Goal: Task Accomplishment & Management: Manage account settings

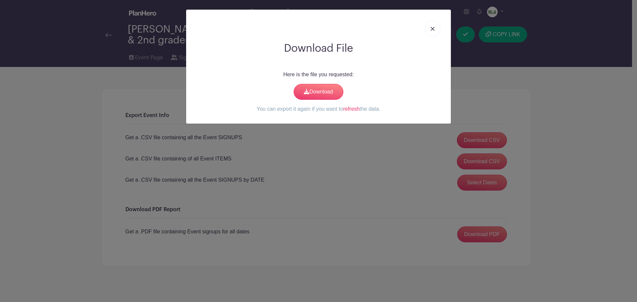
click at [431, 27] on img at bounding box center [433, 29] width 4 height 4
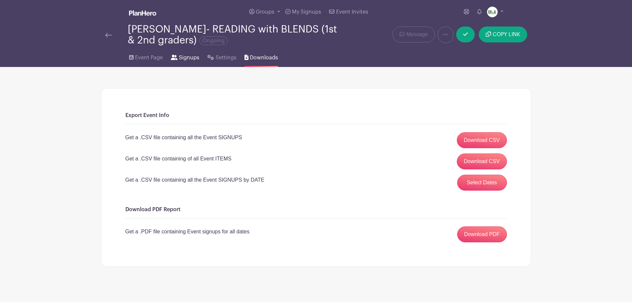
click at [192, 60] on span "Signups" at bounding box center [189, 58] width 21 height 8
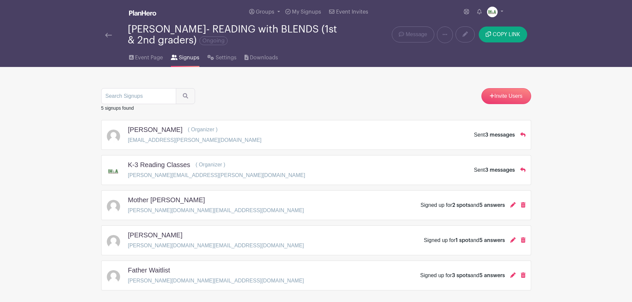
click at [109, 36] on img at bounding box center [108, 35] width 7 height 5
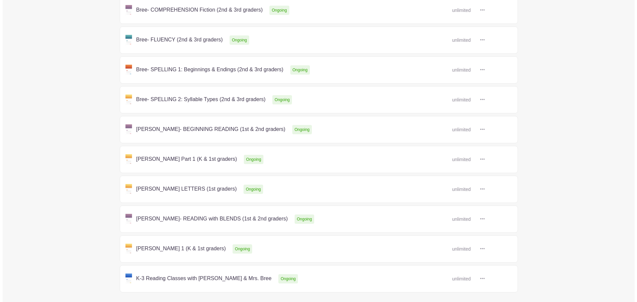
scroll to position [194, 0]
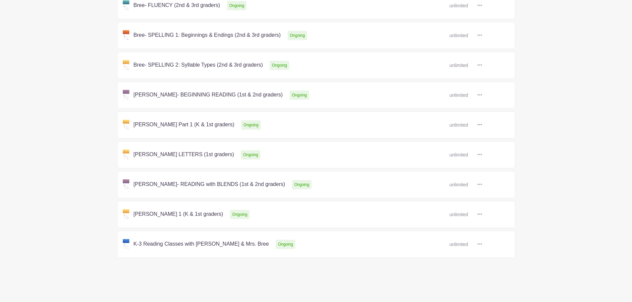
click at [482, 215] on icon at bounding box center [480, 214] width 5 height 5
click at [497, 230] on link "Duplicate" at bounding box center [501, 229] width 52 height 11
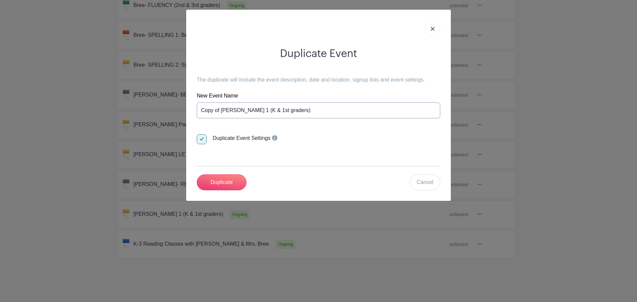
click at [236, 111] on input "Copy of Jean - VOWELS 1 (K & 1st graders)" at bounding box center [319, 111] width 244 height 16
drag, startPoint x: 201, startPoint y: 109, endPoint x: 341, endPoint y: 112, distance: 140.1
click at [341, 112] on input "Copy of Jean - VOWELS 1 (K & 1st graders)" at bounding box center [319, 111] width 244 height 16
type input "[PERSON_NAME] - TESTING"
click at [197, 175] on input "Duplicate" at bounding box center [222, 183] width 50 height 16
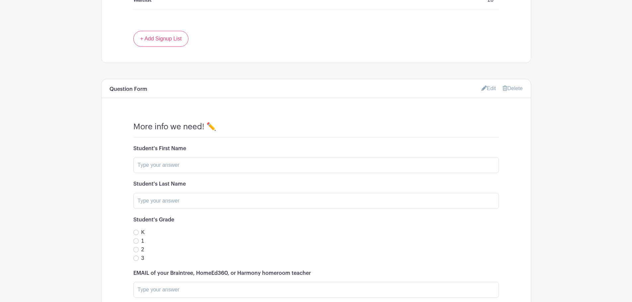
scroll to position [542, 0]
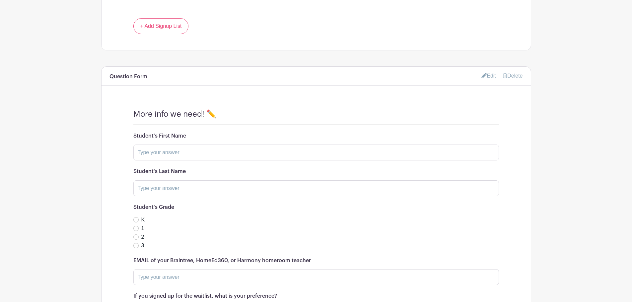
click at [489, 76] on link "Edit" at bounding box center [489, 75] width 15 height 11
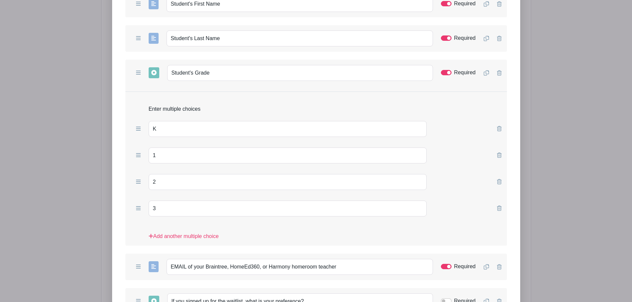
scroll to position [774, 0]
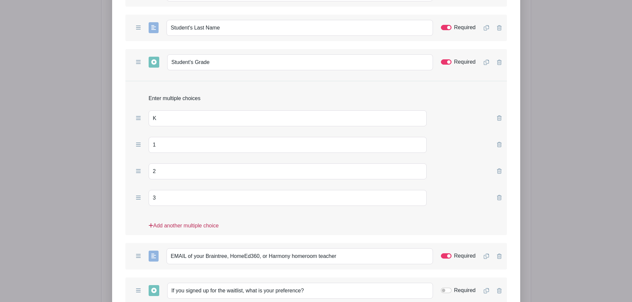
click at [152, 226] on icon at bounding box center [151, 225] width 5 height 5
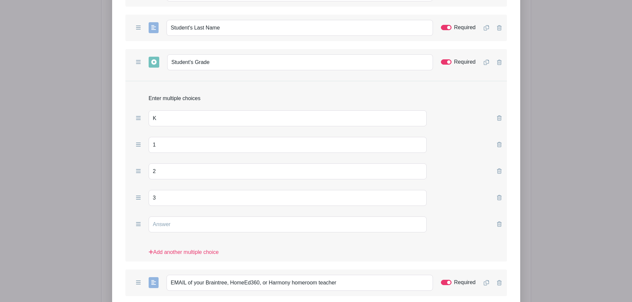
click at [500, 225] on icon at bounding box center [499, 224] width 5 height 5
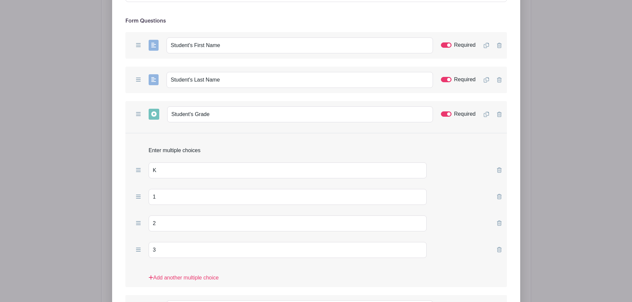
scroll to position [697, 0]
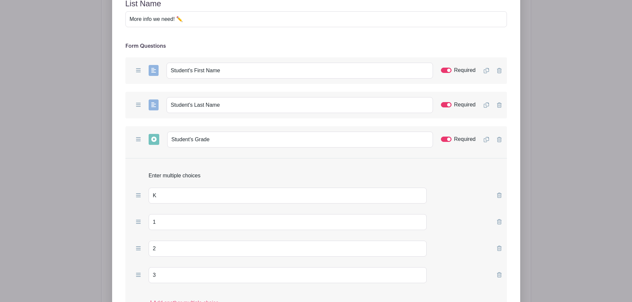
click at [137, 139] on icon at bounding box center [138, 139] width 5 height 4
click at [488, 139] on icon at bounding box center [486, 139] width 5 height 5
click at [486, 140] on icon at bounding box center [486, 139] width 5 height 5
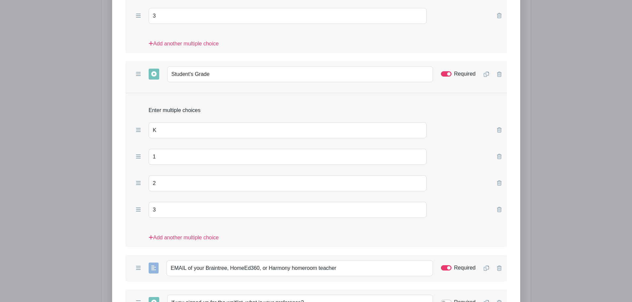
scroll to position [1162, 0]
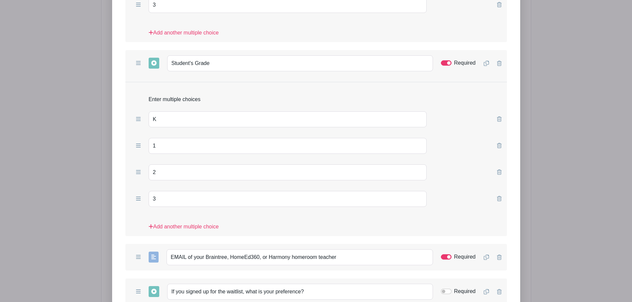
click at [499, 63] on icon at bounding box center [499, 63] width 5 height 5
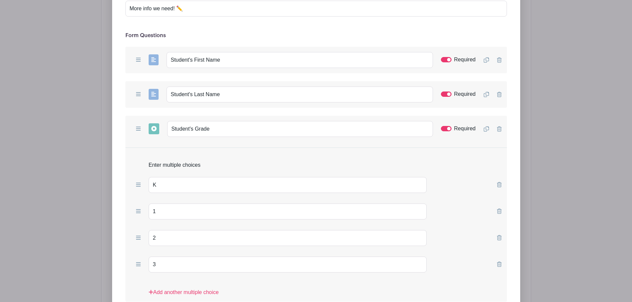
scroll to position [697, 0]
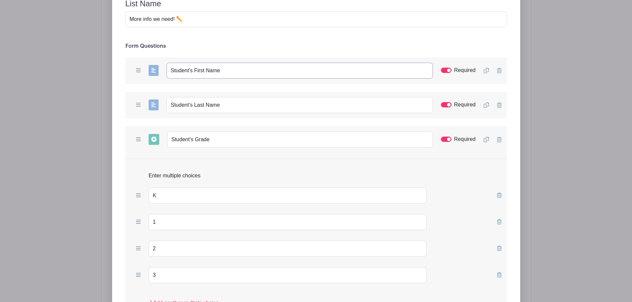
click at [225, 71] on input "Student's First Name" at bounding box center [300, 71] width 267 height 16
click at [194, 70] on input "Student's First Name" at bounding box center [300, 71] width 267 height 16
drag, startPoint x: 226, startPoint y: 71, endPoint x: 254, endPoint y: 71, distance: 27.9
click at [254, 71] on input "Student First Name (or first NAMES if enrolling multiple students)" at bounding box center [300, 71] width 267 height 16
type input "Student First Name (or NAMES if enrolling multiple students)"
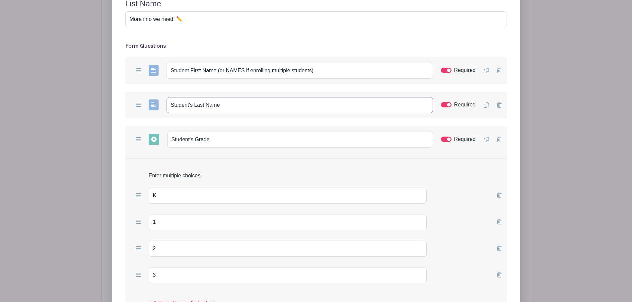
click at [221, 106] on input "Student's Last Name" at bounding box center [300, 105] width 267 height 16
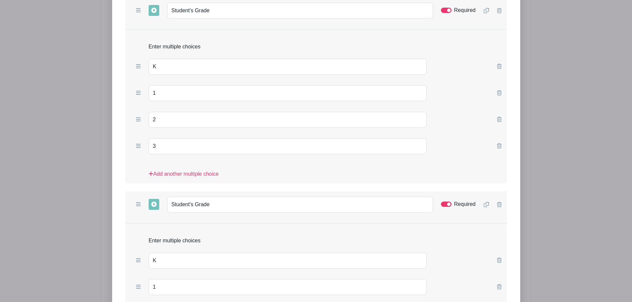
scroll to position [852, 0]
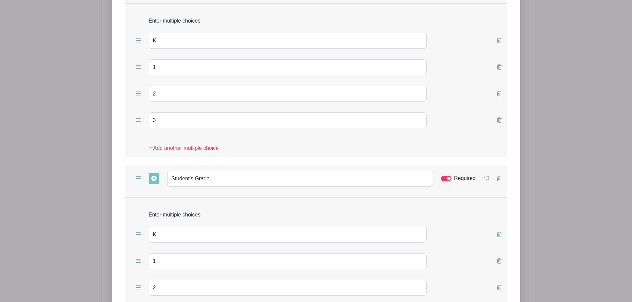
type input "Student's Last Name(s)"
click at [172, 179] on input "Student's Grade" at bounding box center [300, 179] width 266 height 16
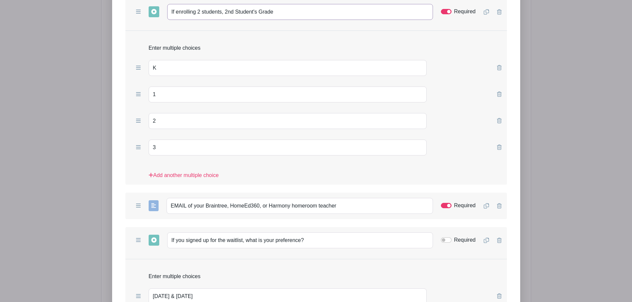
scroll to position [1007, 0]
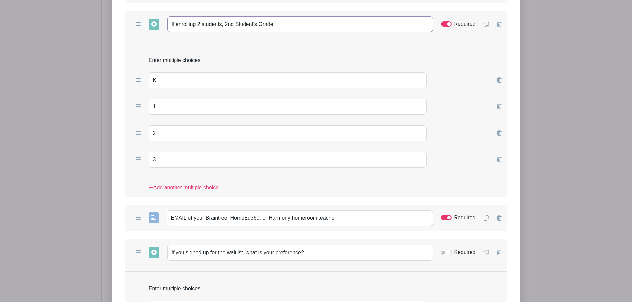
type input "If enrolling 2 students, 2nd Student's Grade"
click at [445, 25] on input "Required" at bounding box center [446, 23] width 11 height 5
checkbox input "false"
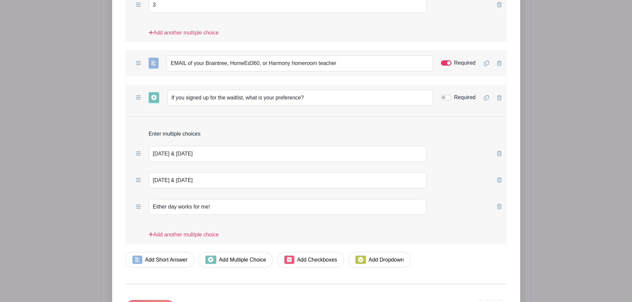
scroll to position [1257, 0]
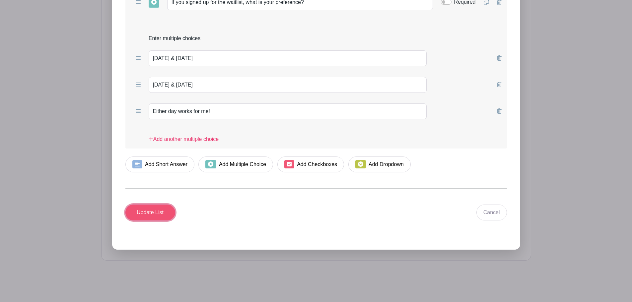
click at [157, 209] on input "Update List" at bounding box center [150, 213] width 50 height 16
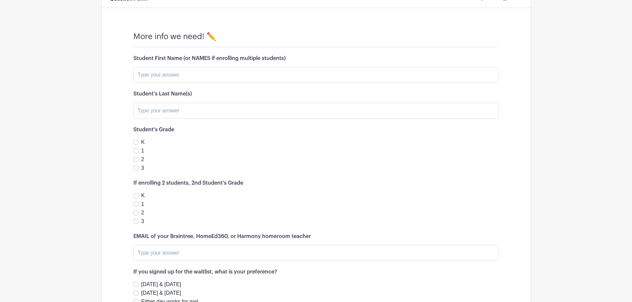
scroll to position [465, 0]
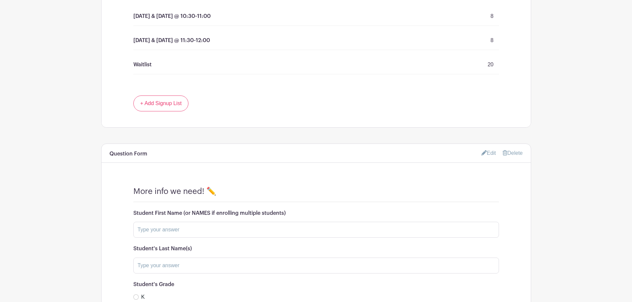
click at [487, 153] on link "Edit" at bounding box center [489, 153] width 15 height 11
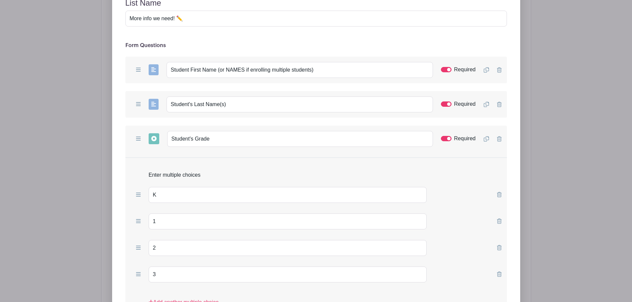
scroll to position [620, 0]
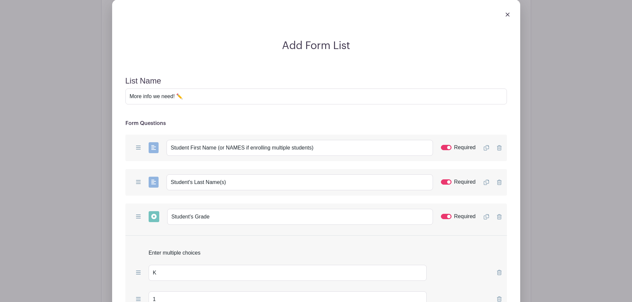
click at [509, 14] on img at bounding box center [508, 15] width 4 height 4
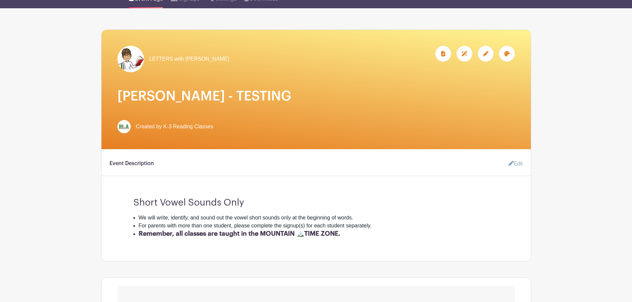
scroll to position [0, 0]
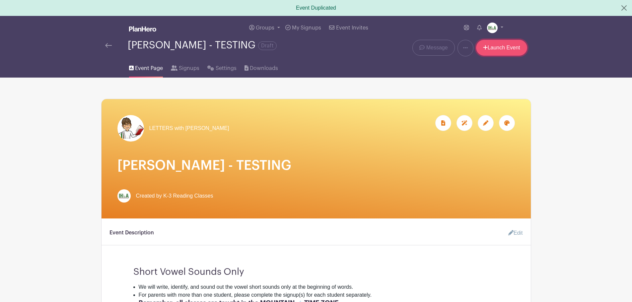
click at [494, 48] on link "Launch Event" at bounding box center [501, 48] width 51 height 16
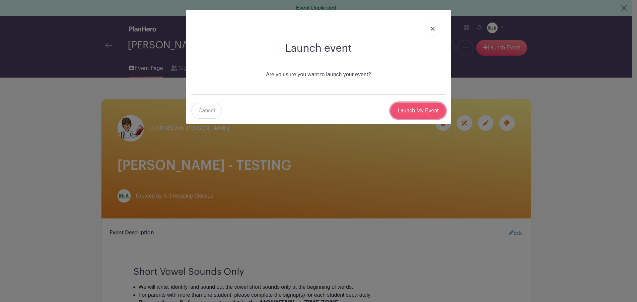
click at [416, 109] on input "Launch My Event" at bounding box center [418, 111] width 55 height 16
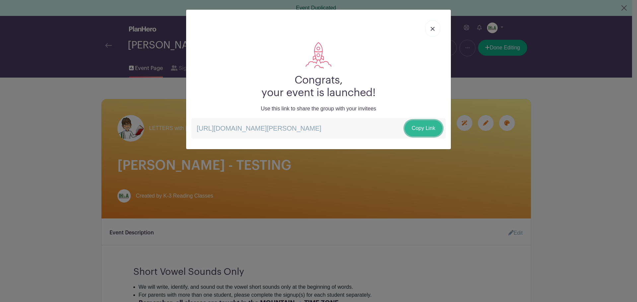
click at [423, 125] on link "Copy Link" at bounding box center [424, 128] width 38 height 16
click at [434, 28] on img at bounding box center [433, 29] width 4 height 4
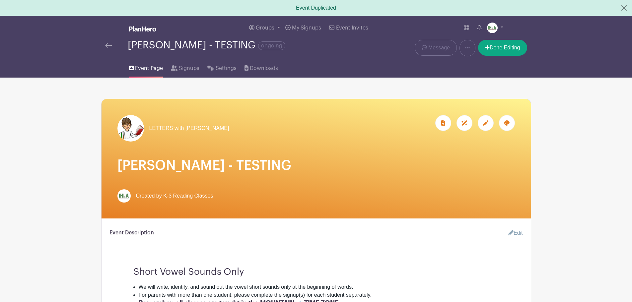
click at [109, 44] on img at bounding box center [108, 45] width 7 height 5
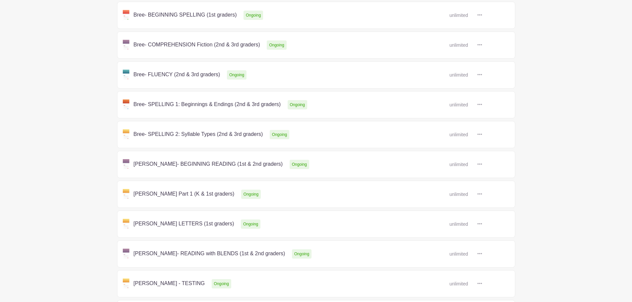
scroll to position [224, 0]
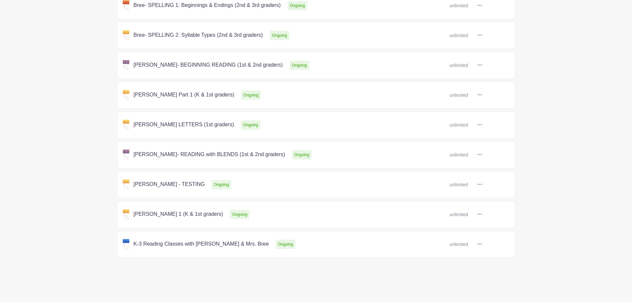
click at [482, 245] on link at bounding box center [482, 245] width 0 height 0
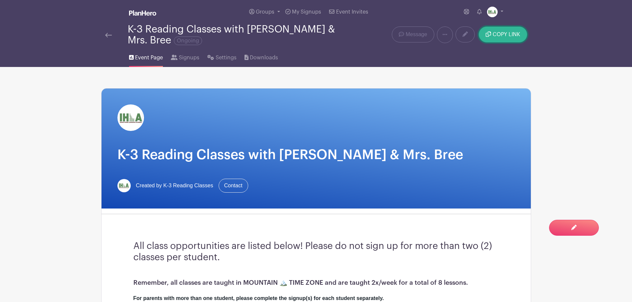
click at [507, 35] on span "COPY LINK" at bounding box center [507, 34] width 28 height 5
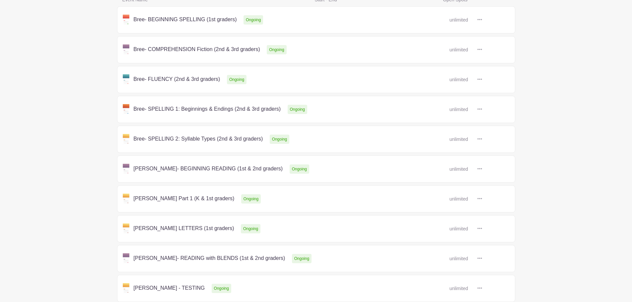
scroll to position [224, 0]
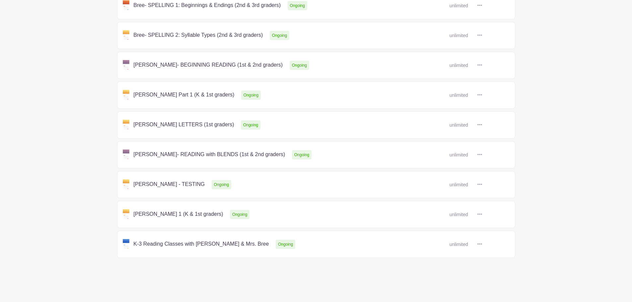
click at [482, 185] on link at bounding box center [482, 185] width 0 height 0
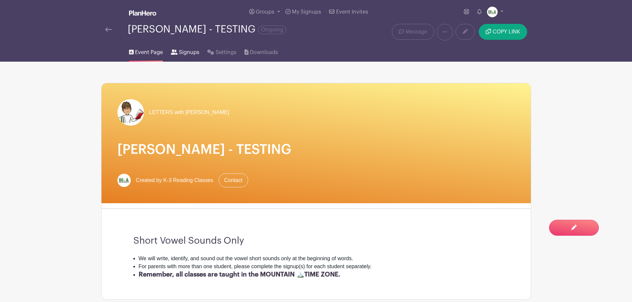
click at [185, 50] on span "Signups" at bounding box center [189, 52] width 21 height 8
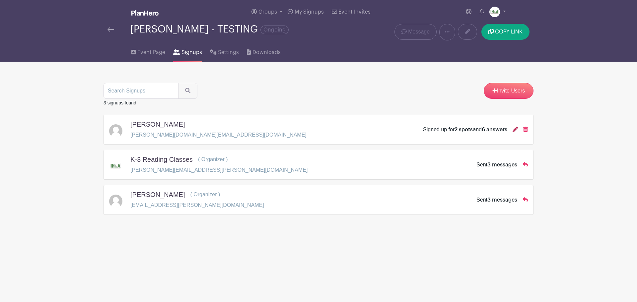
click at [515, 130] on icon at bounding box center [515, 129] width 5 height 5
click at [270, 52] on span "Downloads" at bounding box center [267, 52] width 28 height 8
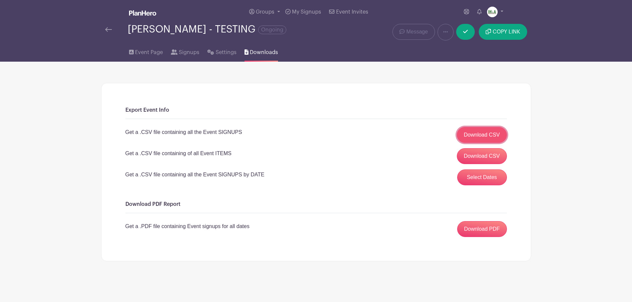
click at [489, 133] on link "Download CSV" at bounding box center [482, 135] width 50 height 16
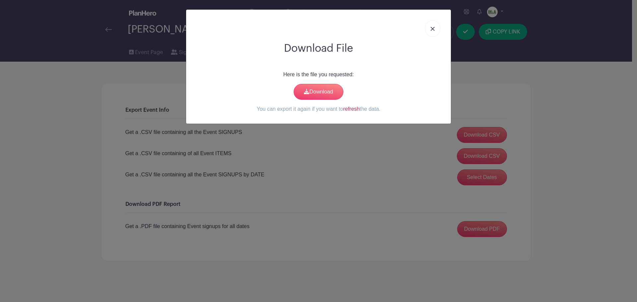
click at [349, 110] on link "refresh" at bounding box center [351, 109] width 17 height 6
click at [317, 90] on link "Download" at bounding box center [319, 92] width 50 height 16
click at [435, 31] on link at bounding box center [432, 28] width 15 height 17
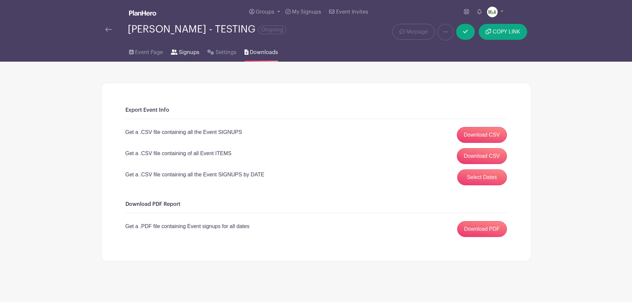
click at [194, 53] on span "Signups" at bounding box center [189, 52] width 21 height 8
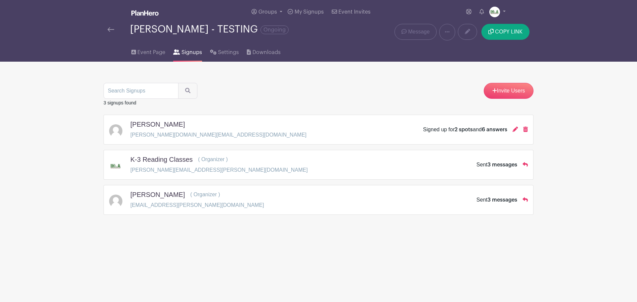
click at [111, 30] on img at bounding box center [111, 29] width 7 height 5
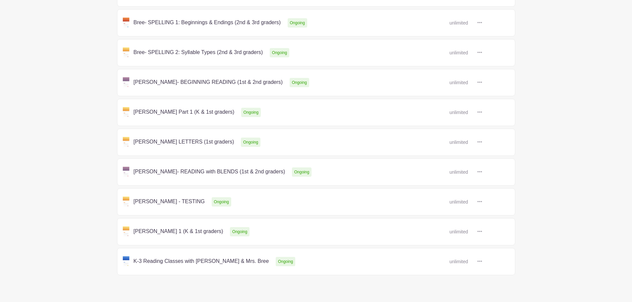
scroll to position [224, 0]
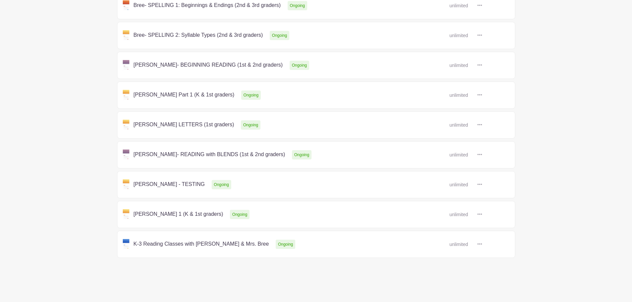
click at [482, 185] on link at bounding box center [482, 185] width 0 height 0
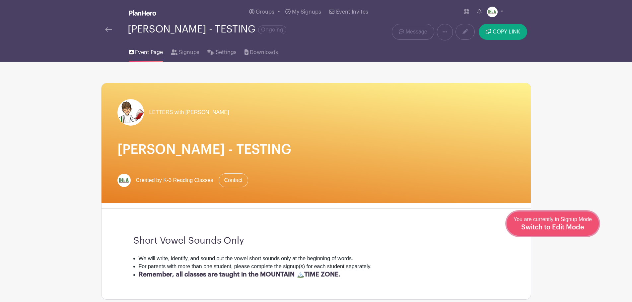
click at [585, 225] on div "You are currently in Signup Mode Switch to Edit Mode" at bounding box center [553, 224] width 78 height 16
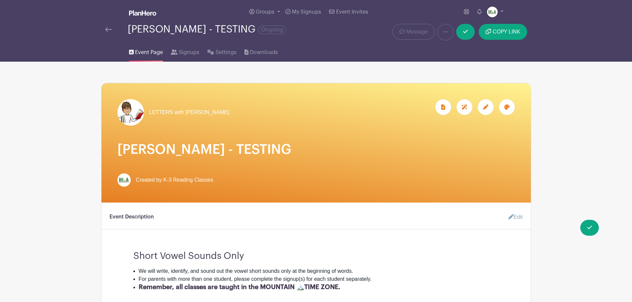
click at [488, 108] on icon at bounding box center [485, 107] width 5 height 5
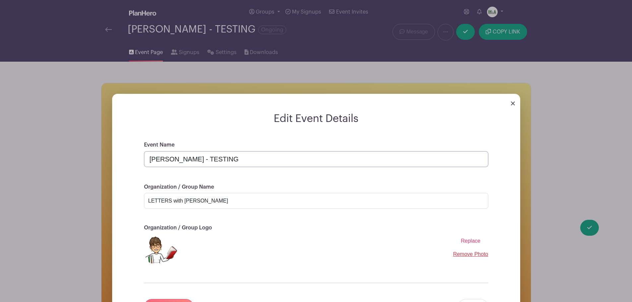
drag, startPoint x: 170, startPoint y: 161, endPoint x: 141, endPoint y: 161, distance: 29.2
click at [141, 161] on div "Event Name [PERSON_NAME] - TESTING Organization / Group Name LETTERS with [PERS…" at bounding box center [316, 236] width 376 height 190
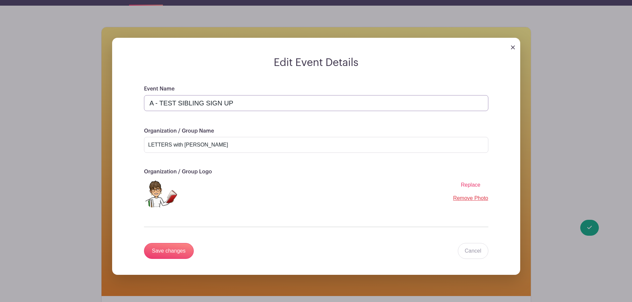
scroll to position [155, 0]
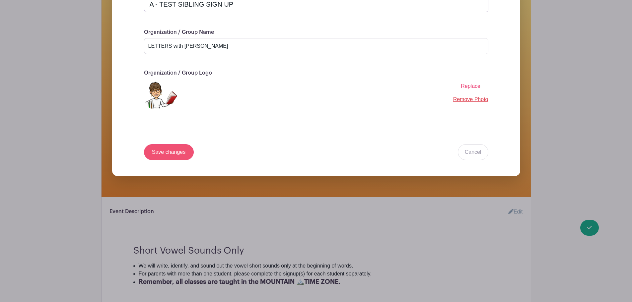
type input "A - TEST SIBLING SIGN UP"
click at [163, 153] on input "Save changes" at bounding box center [169, 152] width 50 height 16
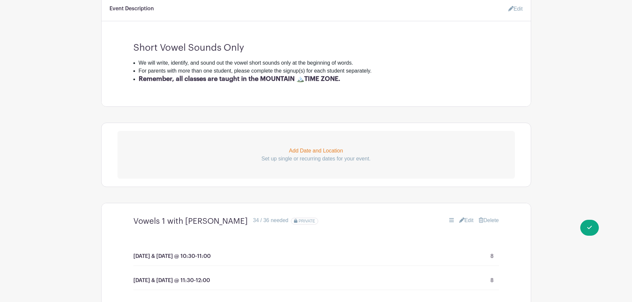
scroll to position [0, 0]
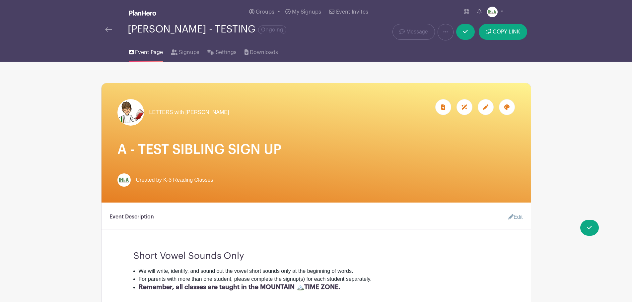
click at [111, 29] on img at bounding box center [108, 29] width 7 height 5
